Goal: Transaction & Acquisition: Purchase product/service

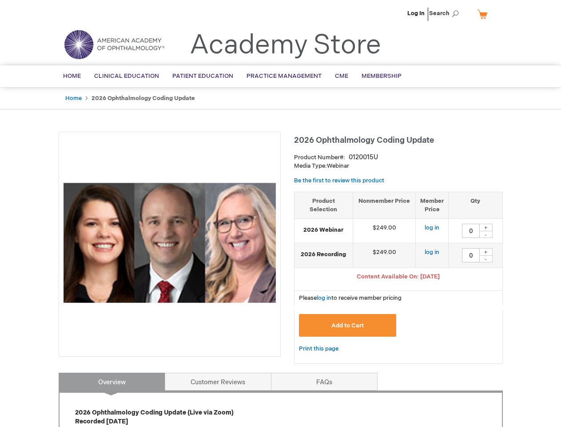
click at [281, 213] on div at bounding box center [170, 244] width 222 height 225
click at [447, 13] on span "Search" at bounding box center [446, 13] width 34 height 18
click at [399, 277] on span "Content Available On: [DATE]" at bounding box center [398, 276] width 83 height 7
click at [486, 227] on div "+" at bounding box center [486, 228] width 13 height 8
click at [486, 234] on div "-" at bounding box center [486, 234] width 13 height 7
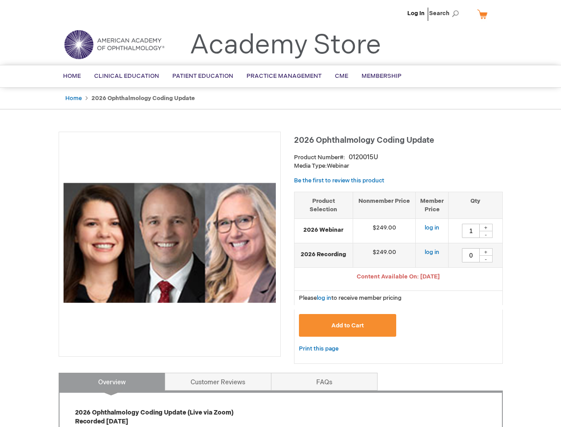
type input "0"
click at [486, 252] on div "+" at bounding box center [486, 252] width 13 height 8
click at [486, 259] on div "-" at bounding box center [486, 258] width 13 height 7
type input "0"
